Goal: Check status

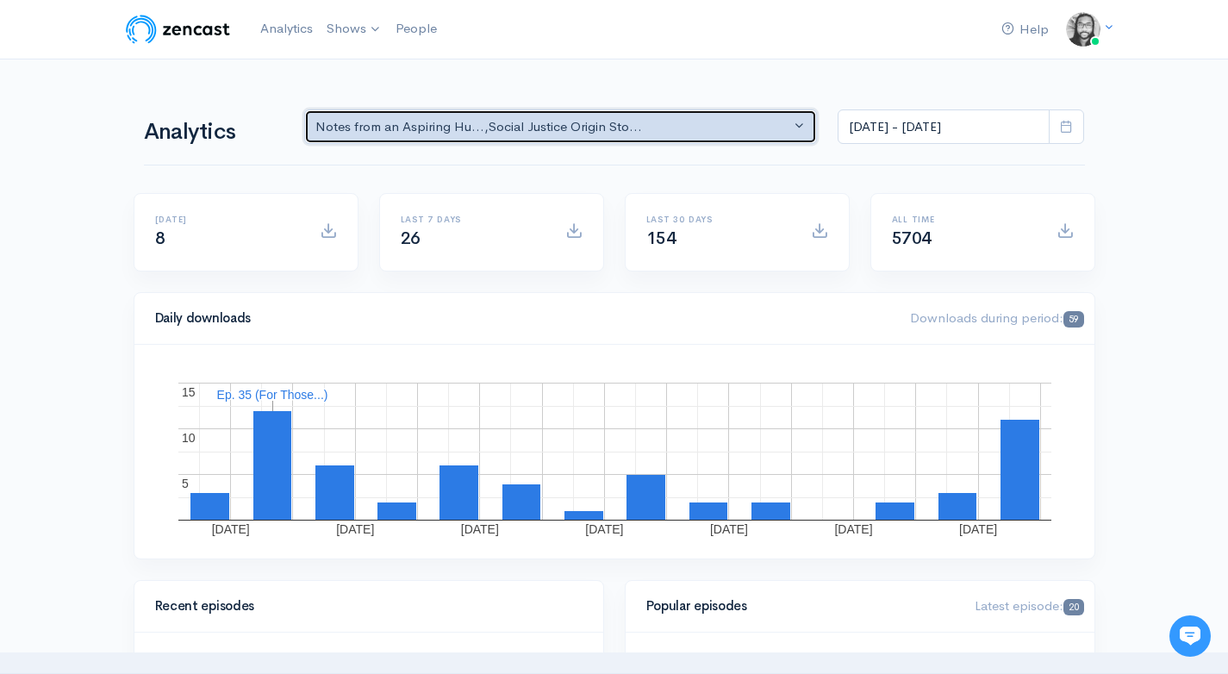
click at [527, 119] on div "Notes from an Aspiring Hu... , Social Justice Origin Sto..." at bounding box center [553, 127] width 476 height 20
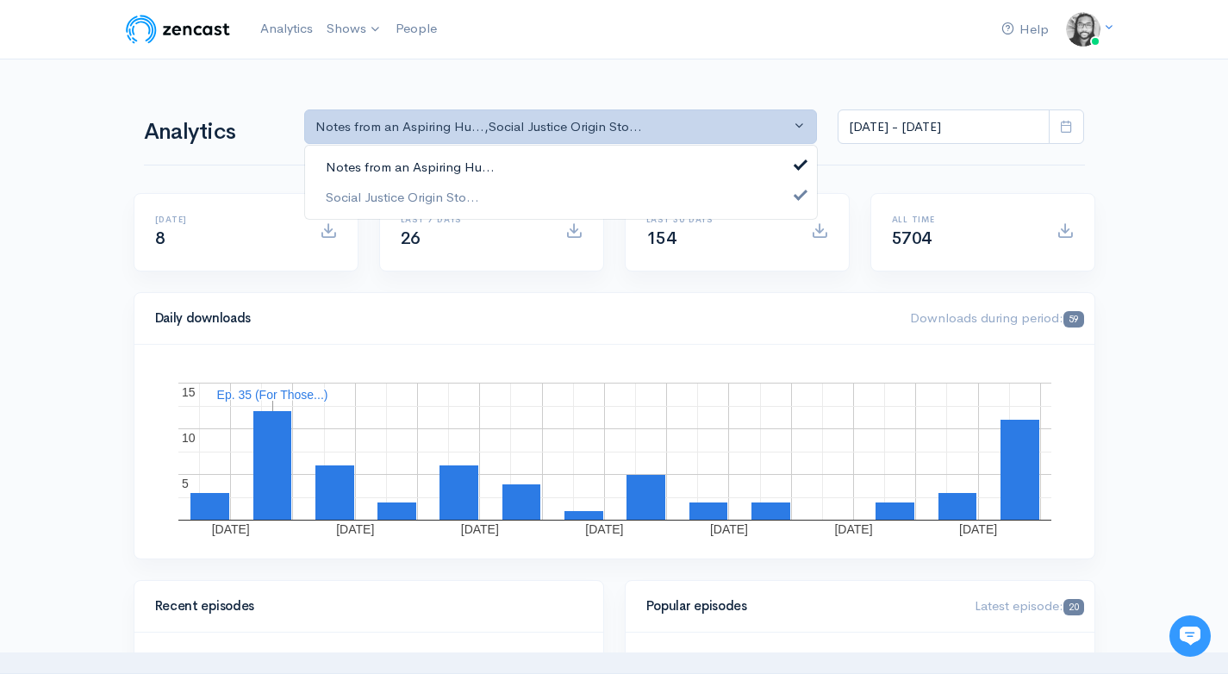
click at [552, 164] on link "Notes from an Aspiring Hu..." at bounding box center [561, 168] width 512 height 30
select select "14701"
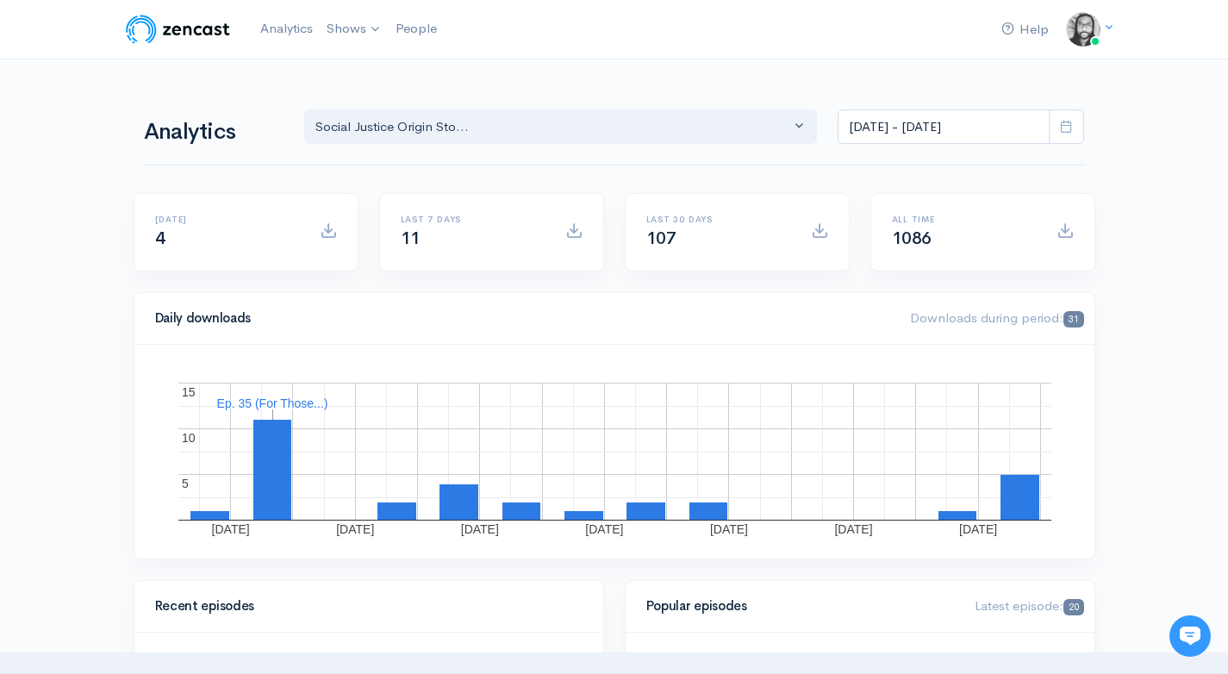
click at [983, 138] on input "[DATE] - [DATE]" at bounding box center [944, 126] width 212 height 35
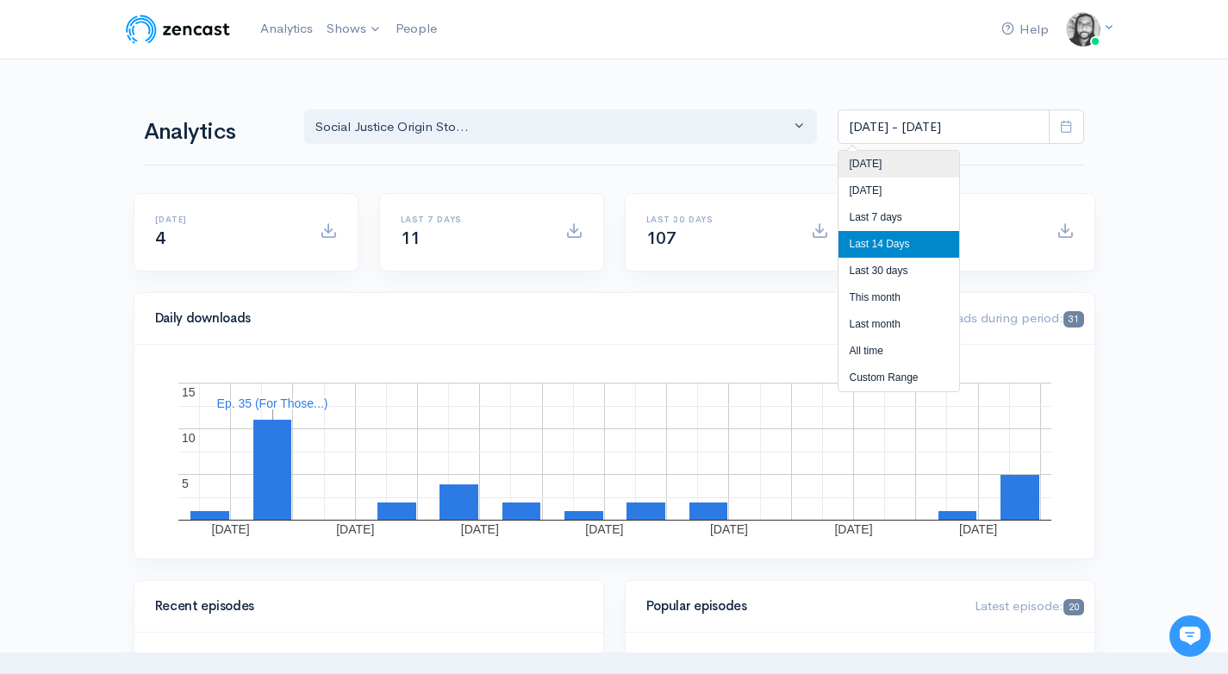
click at [937, 171] on li "[DATE]" at bounding box center [899, 164] width 121 height 27
type input "[DATE] - [DATE]"
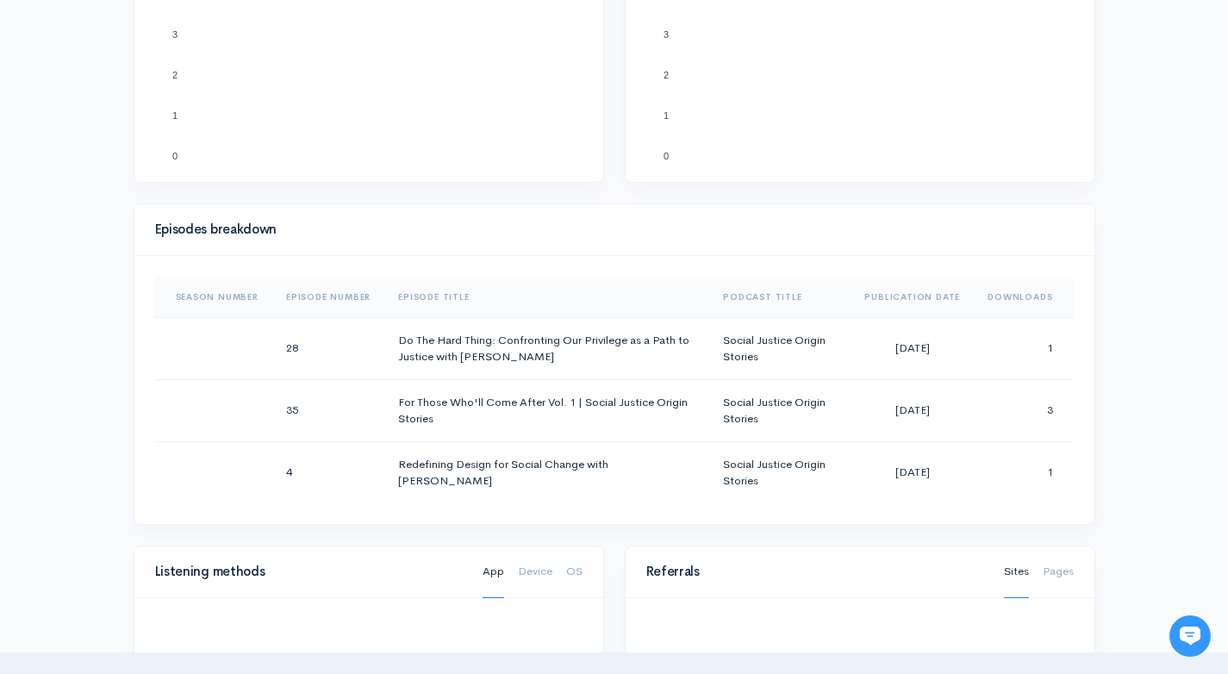
scroll to position [676, 0]
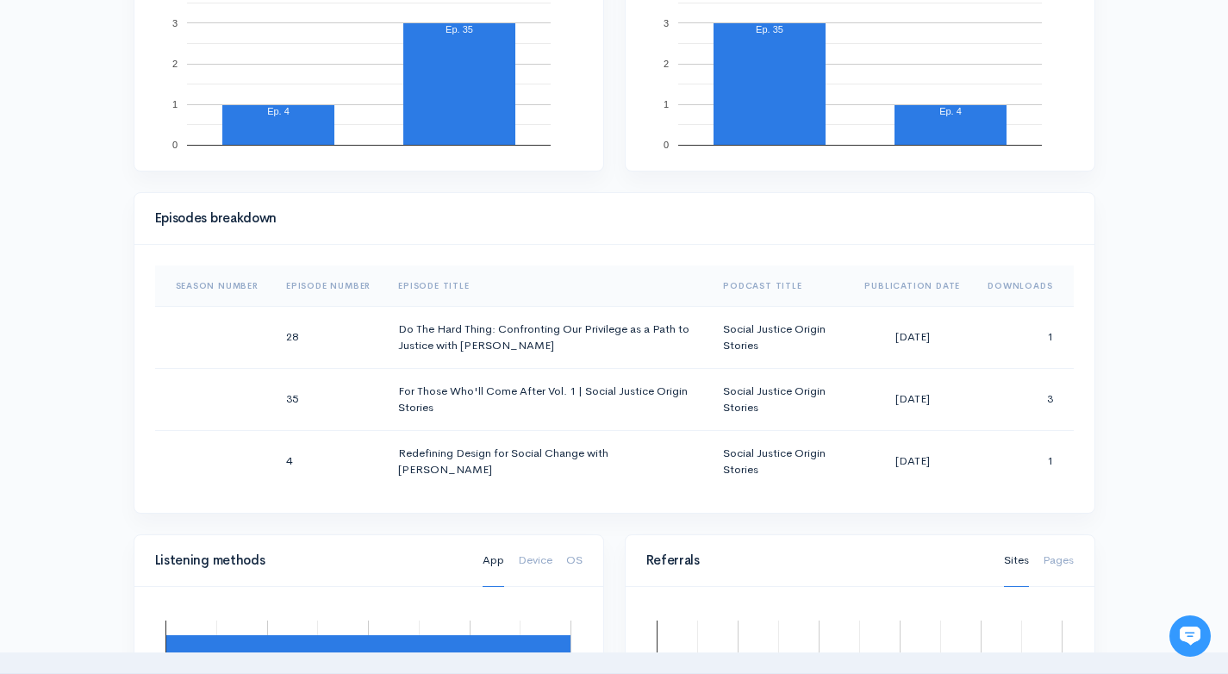
click at [1171, 245] on div "Help Notifications View all Your profile Team settings Default team Current Log…" at bounding box center [614, 443] width 1228 height 2238
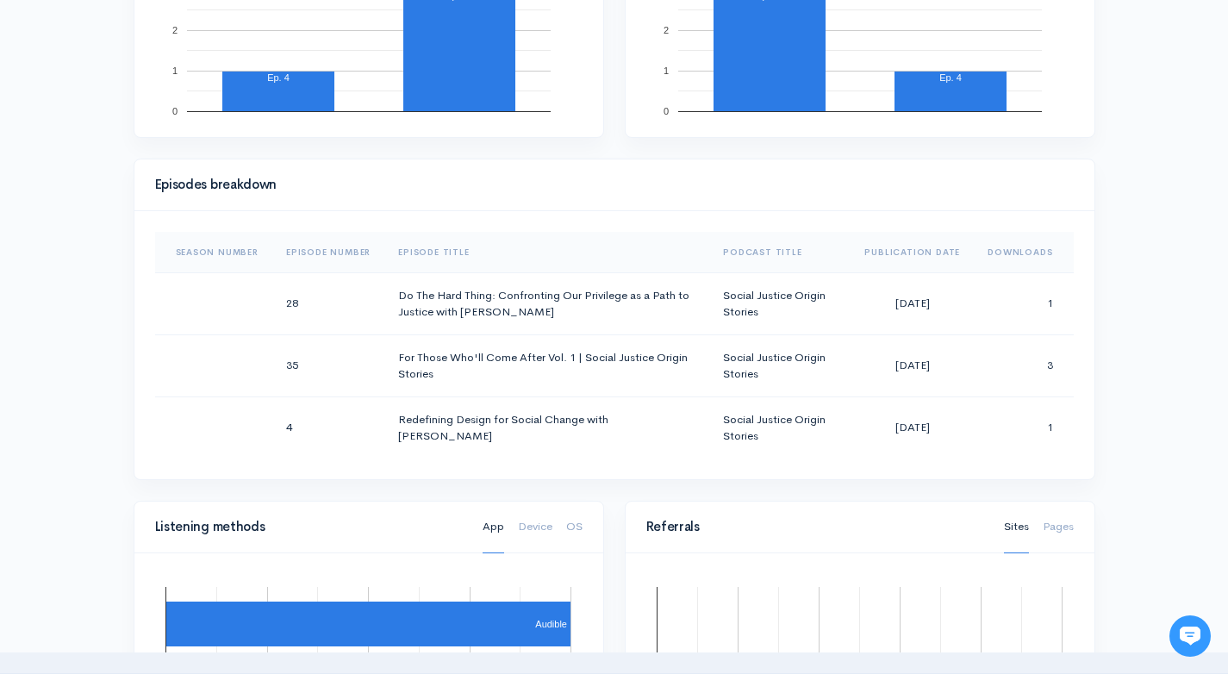
click at [1170, 247] on div "Help Notifications View all Your profile Team settings Default team Current Log…" at bounding box center [614, 410] width 1228 height 2238
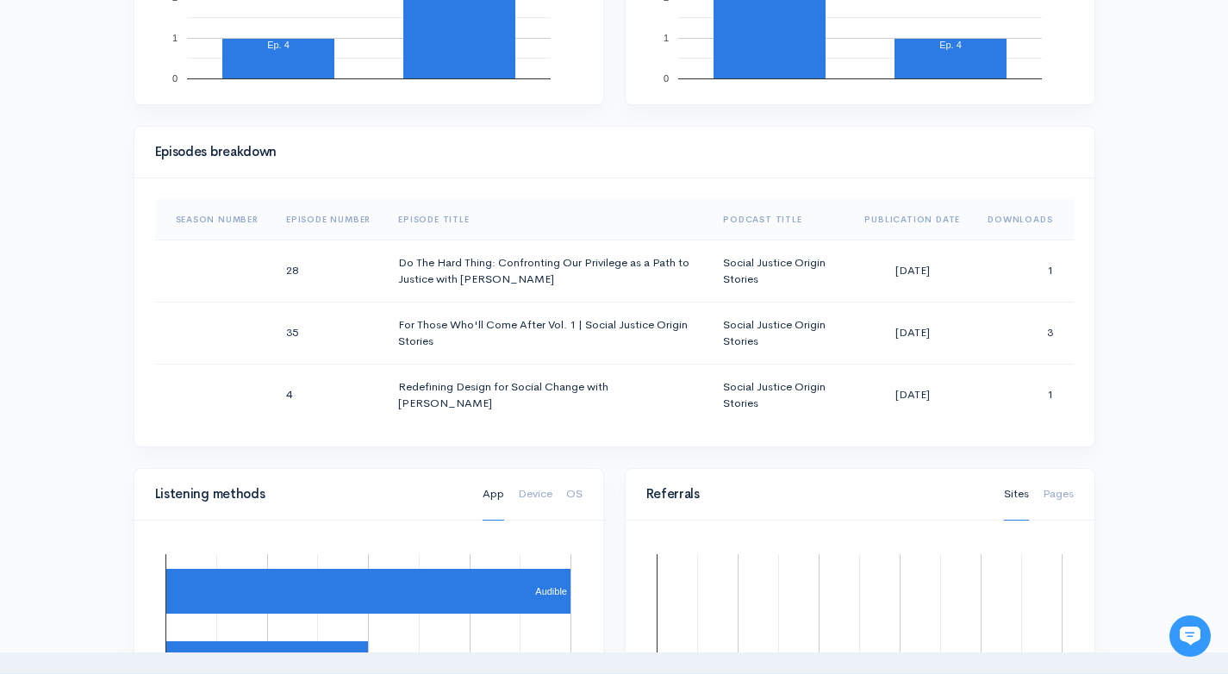
click at [1169, 248] on div "Help Notifications View all Your profile Team settings Default team Current Log…" at bounding box center [614, 377] width 1228 height 2238
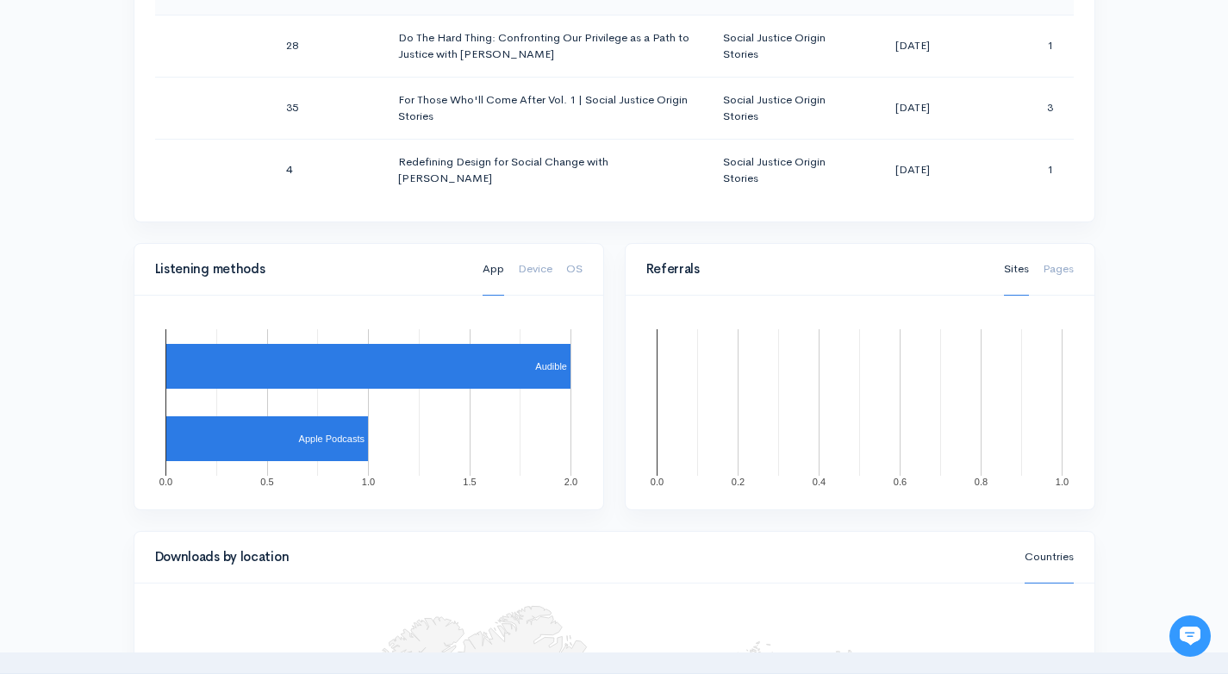
click at [1169, 248] on div "Help Notifications View all Your profile Team settings Default team Current Log…" at bounding box center [614, 152] width 1228 height 2238
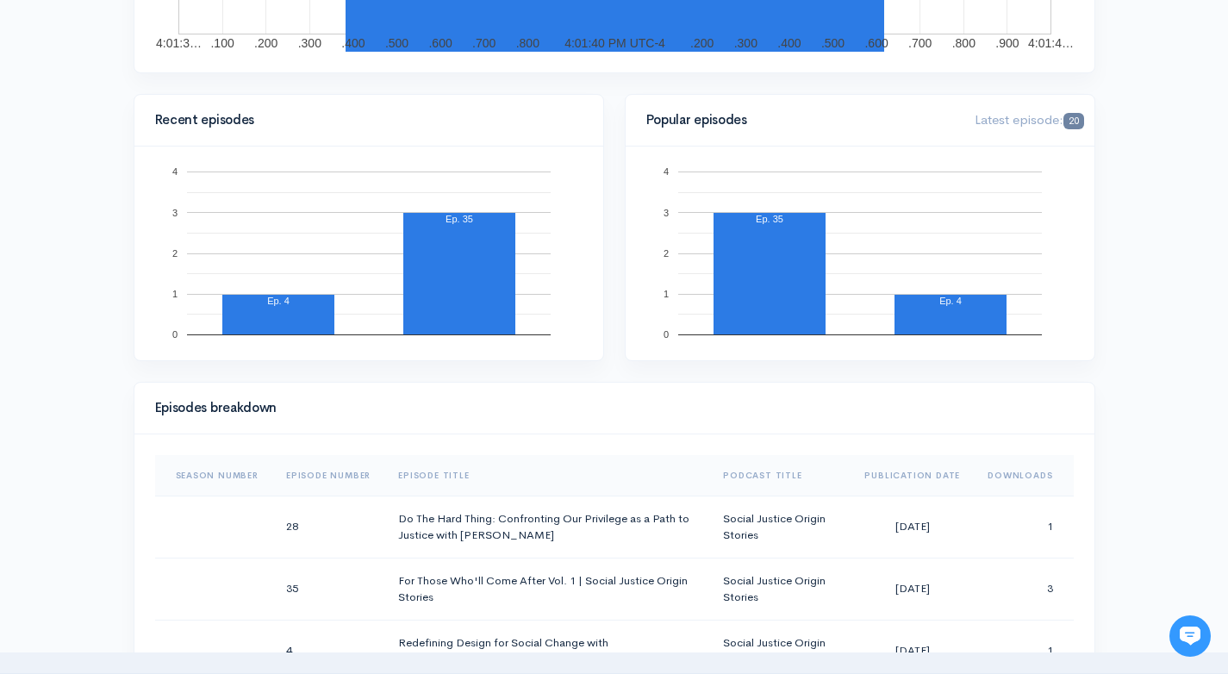
scroll to position [0, 0]
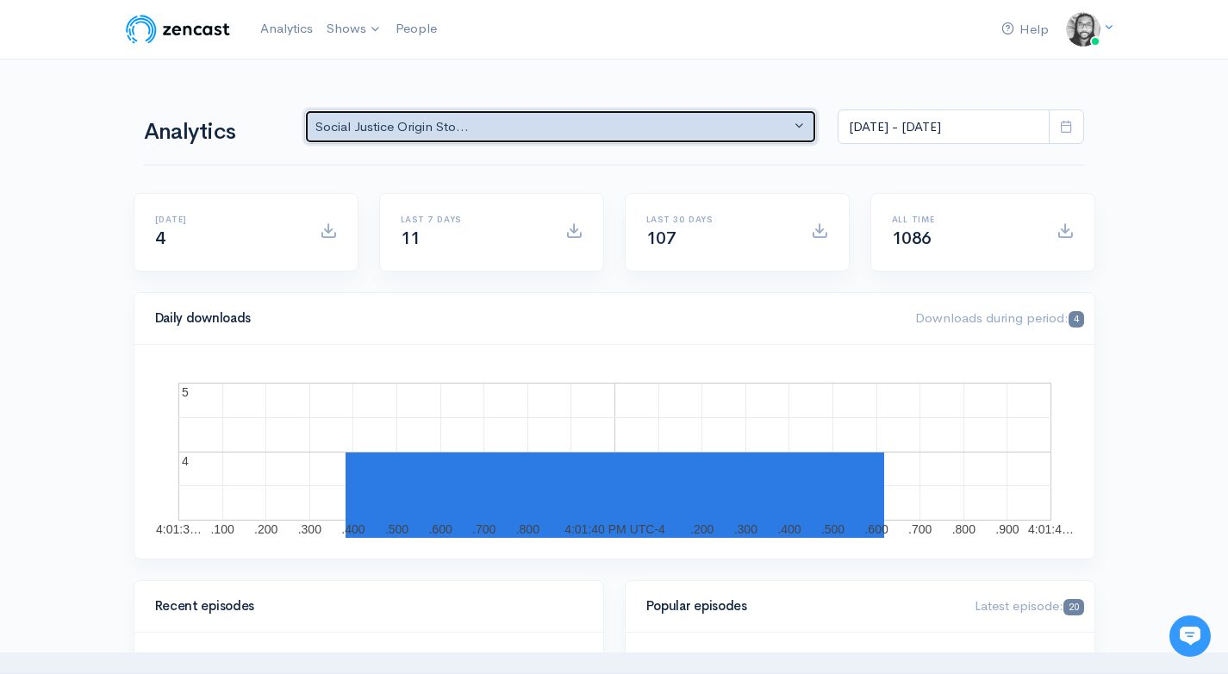
click at [718, 127] on div "Social Justice Origin Sto..." at bounding box center [553, 127] width 476 height 20
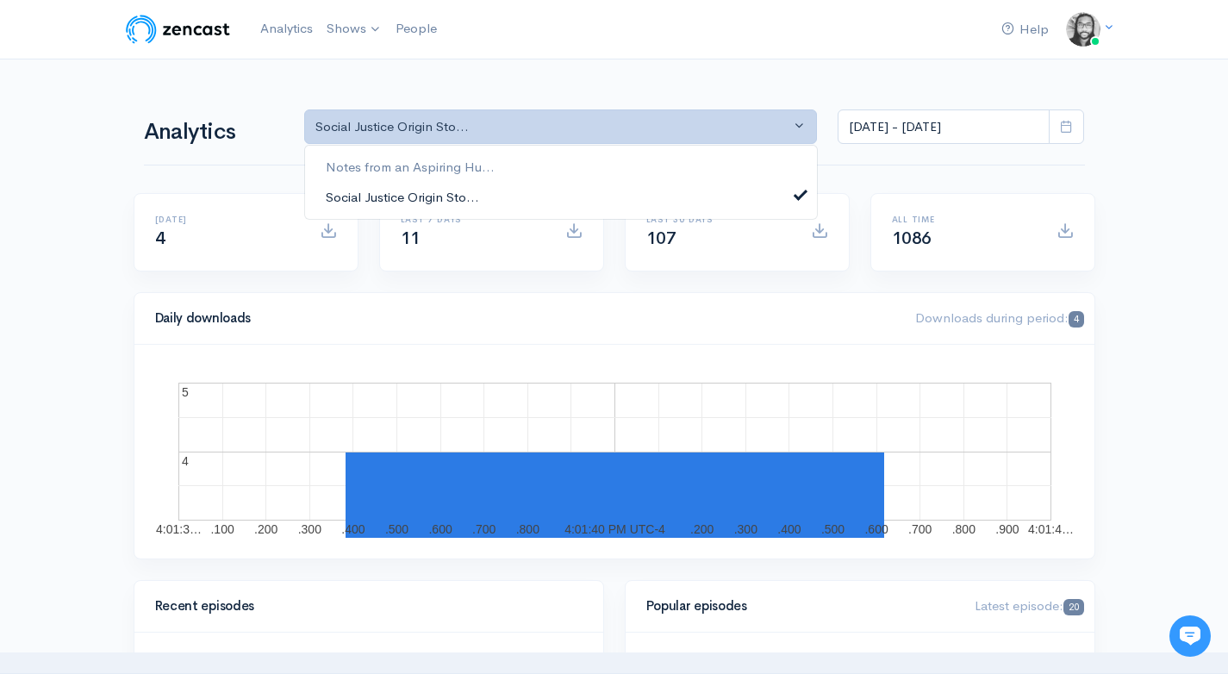
click at [653, 196] on link "Social Justice Origin Sto..." at bounding box center [561, 197] width 512 height 30
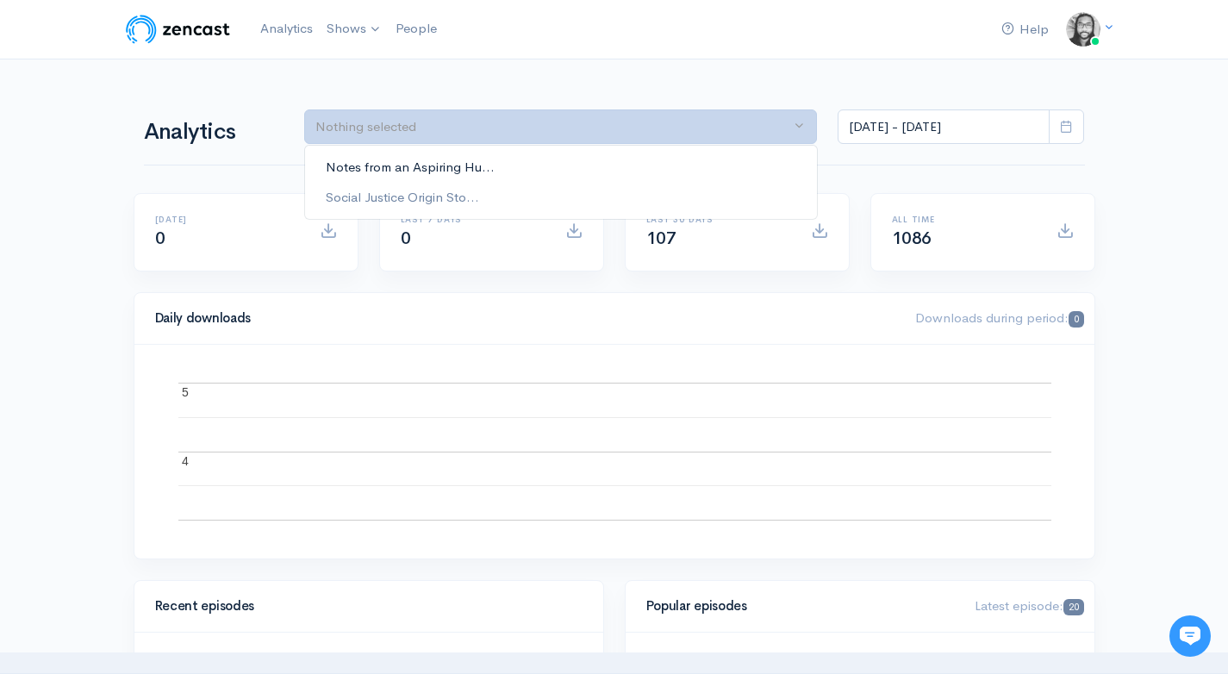
click at [656, 170] on link "Notes from an Aspiring Hu..." at bounding box center [561, 168] width 512 height 30
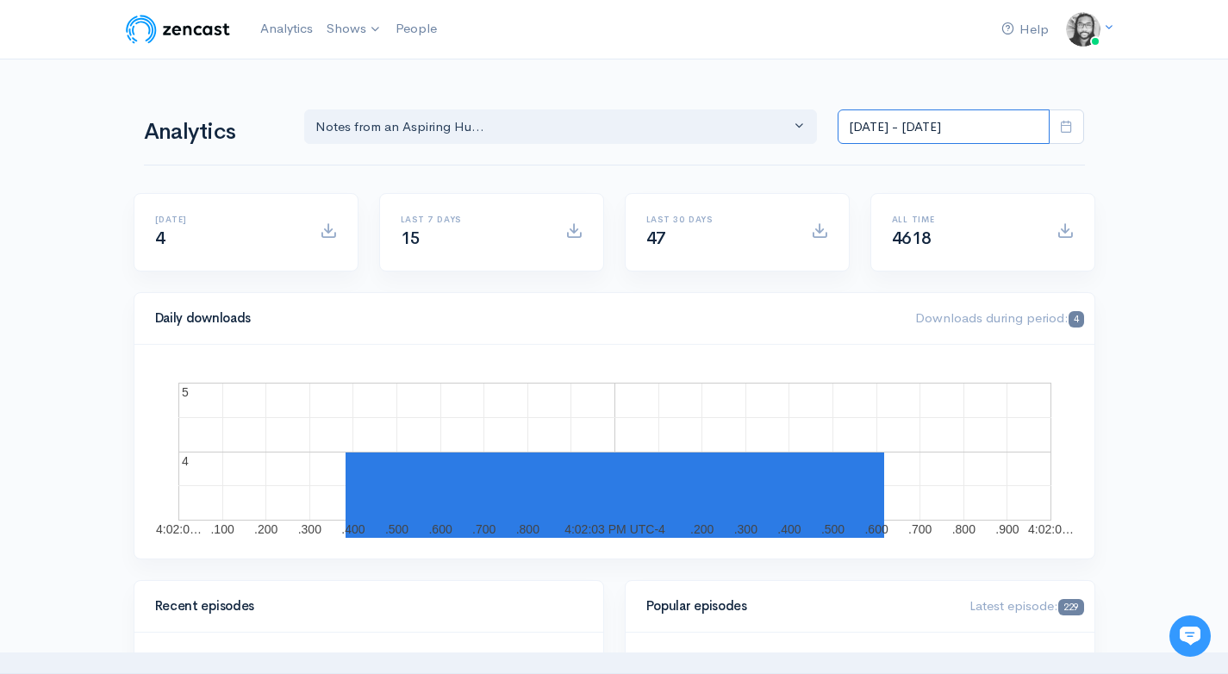
click at [909, 123] on input "[DATE] - [DATE]" at bounding box center [944, 126] width 212 height 35
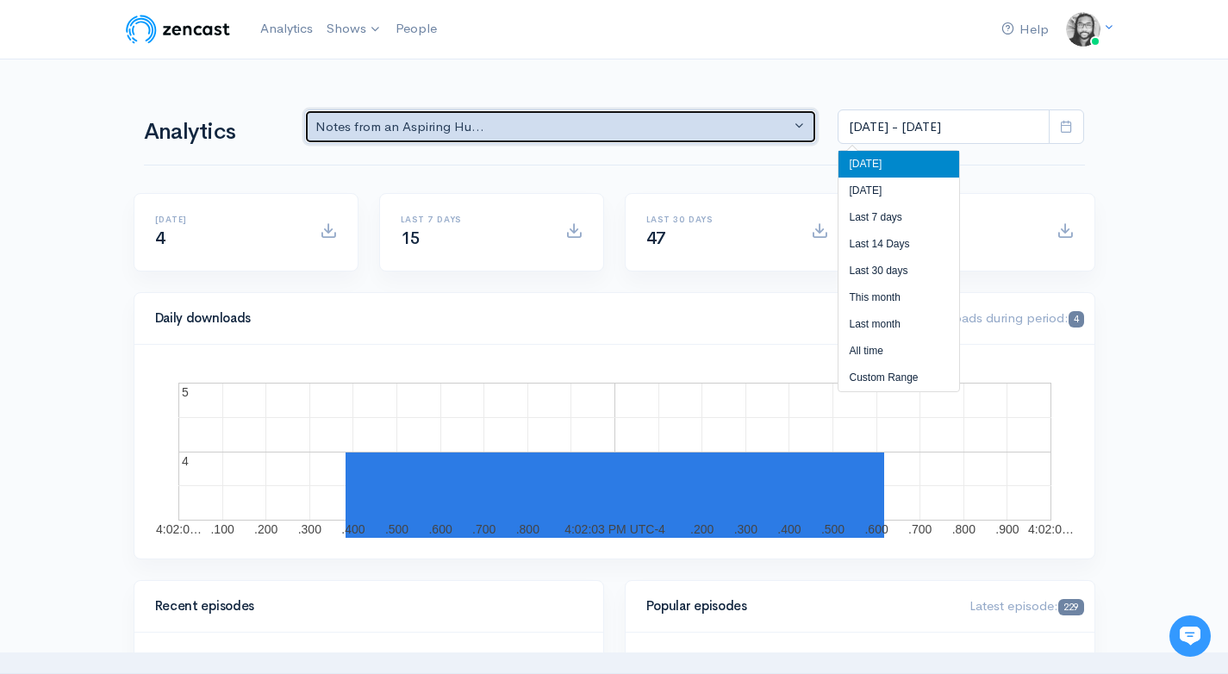
click at [672, 136] on button "Notes from an Aspiring Hu..." at bounding box center [561, 126] width 514 height 35
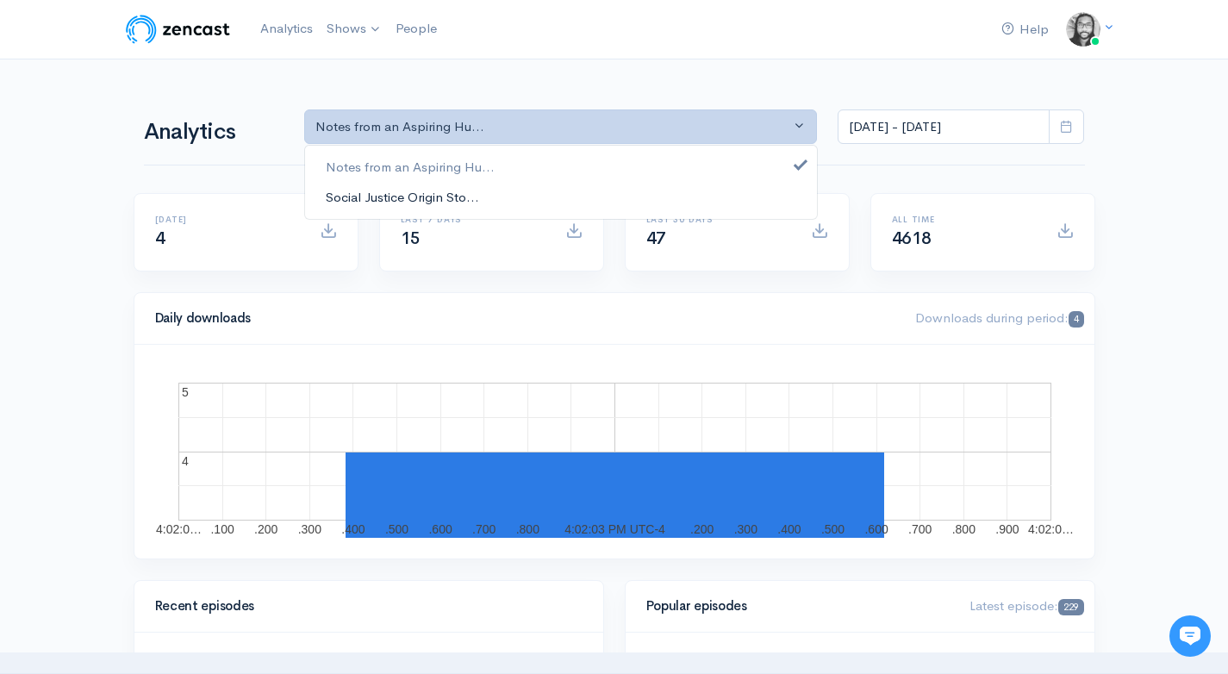
click at [678, 189] on link "Social Justice Origin Sto..." at bounding box center [561, 197] width 512 height 30
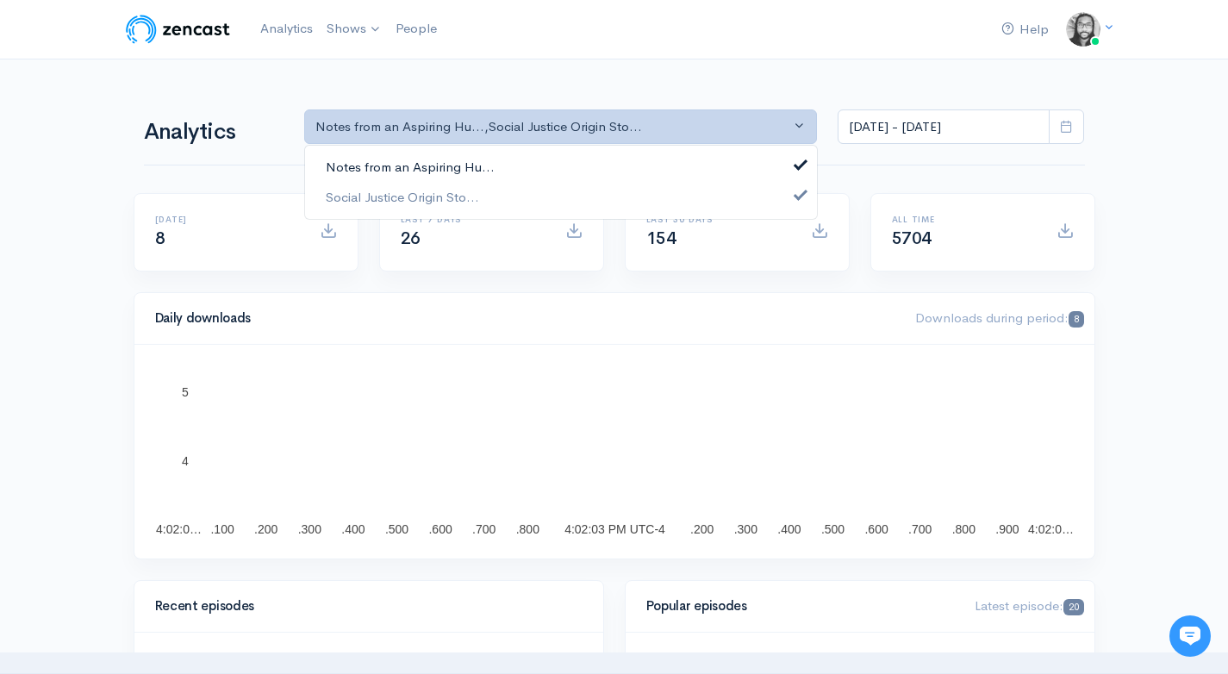
click at [682, 173] on link "Notes from an Aspiring Hu..." at bounding box center [561, 168] width 512 height 30
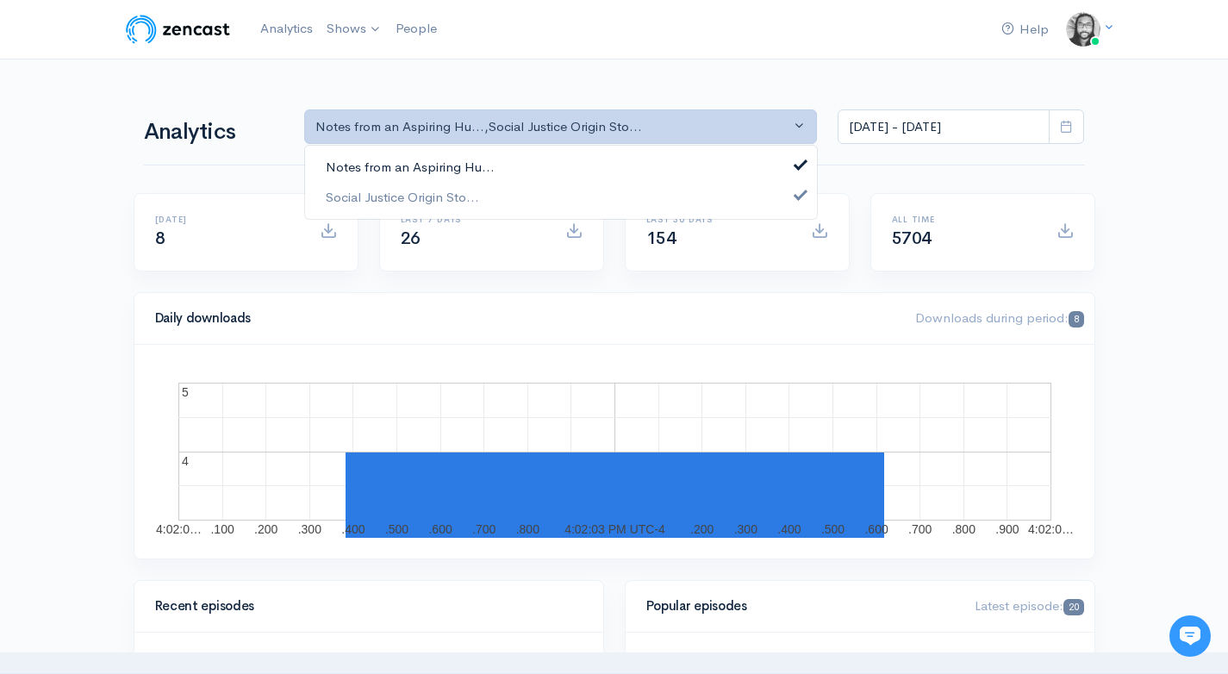
select select "14701"
